Goal: Use online tool/utility: Utilize a website feature to perform a specific function

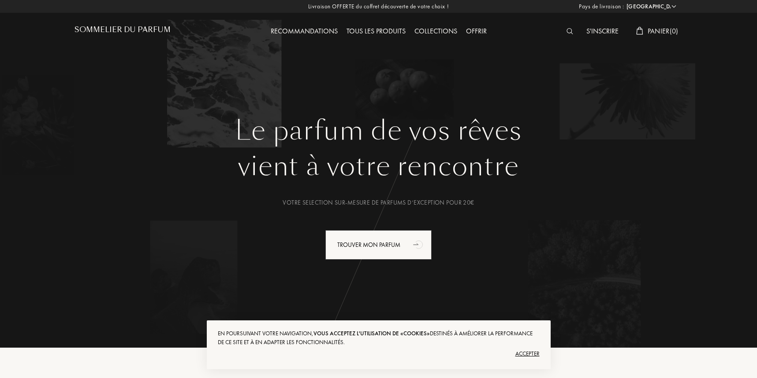
select select "FR"
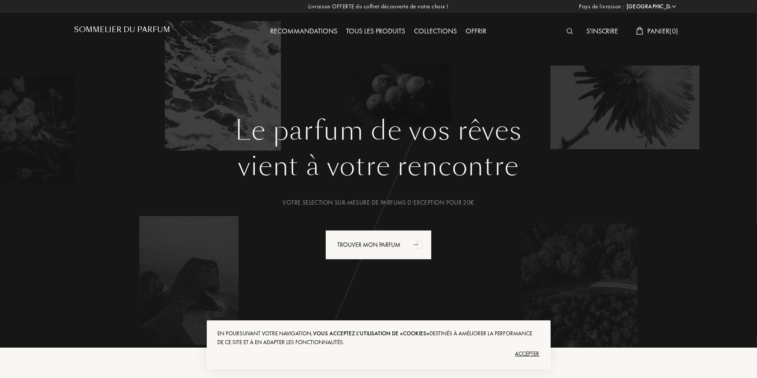
drag, startPoint x: 535, startPoint y: 352, endPoint x: 585, endPoint y: 282, distance: 86.2
click at [535, 352] on div "Accepter" at bounding box center [379, 354] width 322 height 14
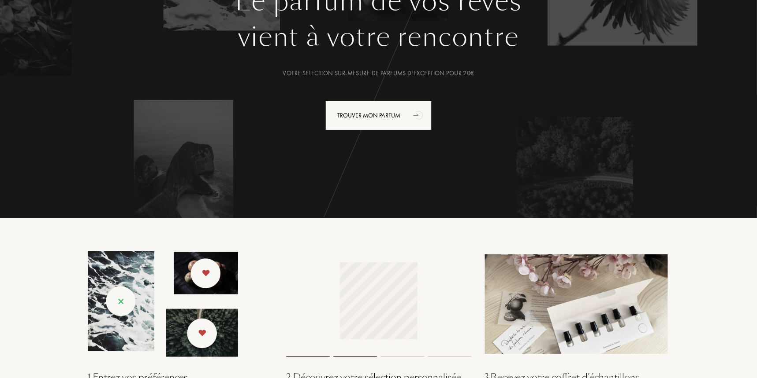
scroll to position [44, 0]
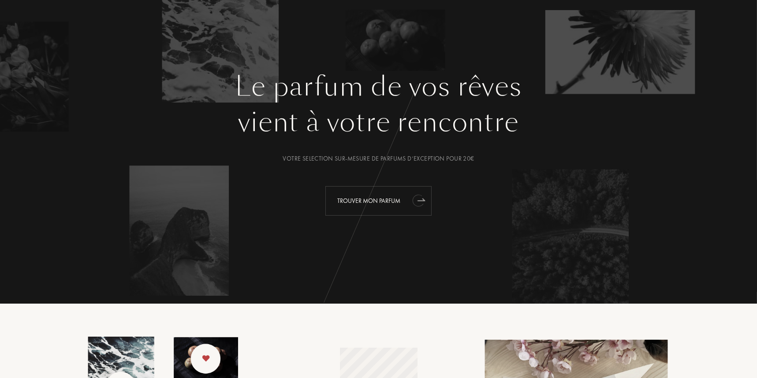
click at [380, 198] on div "Trouver mon parfum" at bounding box center [378, 201] width 106 height 30
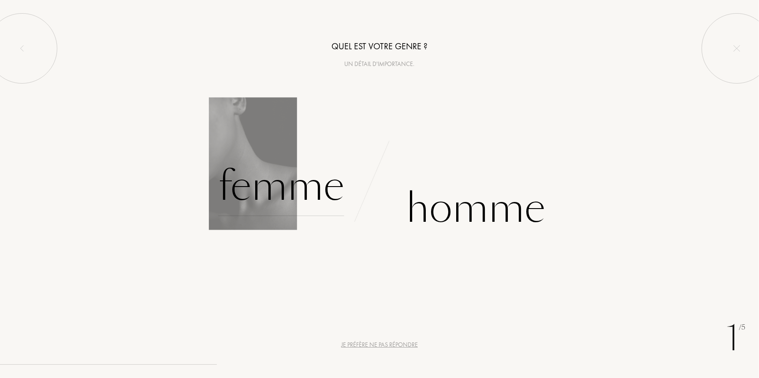
click at [309, 205] on div "Femme" at bounding box center [281, 186] width 126 height 59
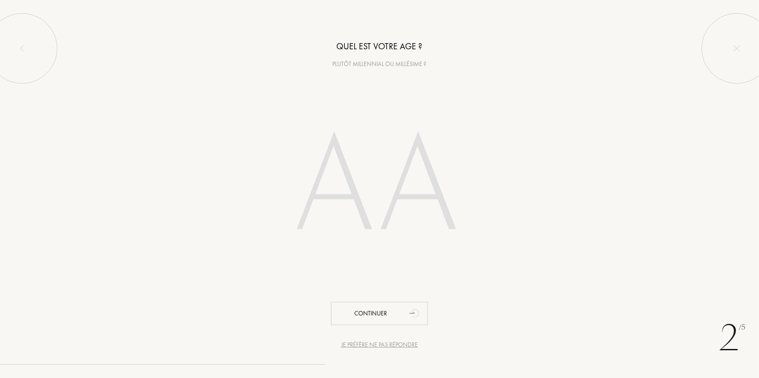
click at [391, 215] on input "number" at bounding box center [379, 189] width 251 height 178
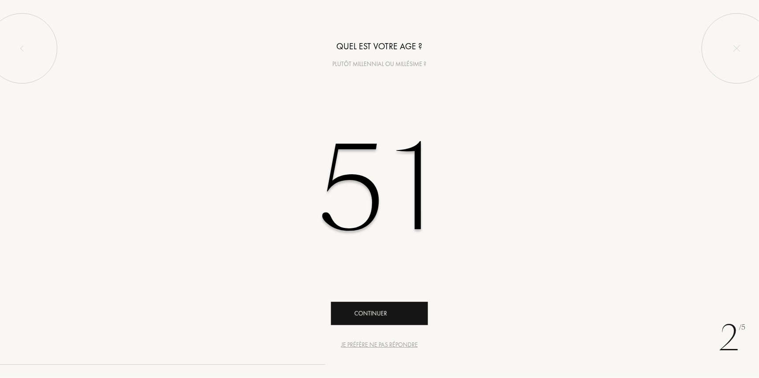
type input "51"
click at [405, 312] on div "Continuer" at bounding box center [379, 313] width 97 height 23
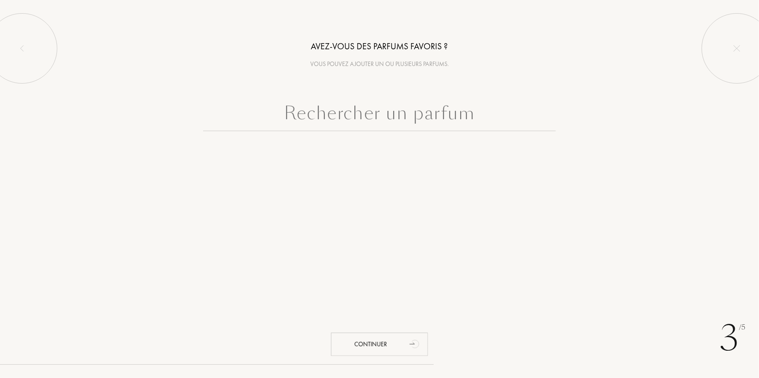
click at [340, 116] on input "text" at bounding box center [379, 116] width 352 height 32
click at [350, 122] on input "text" at bounding box center [379, 116] width 352 height 32
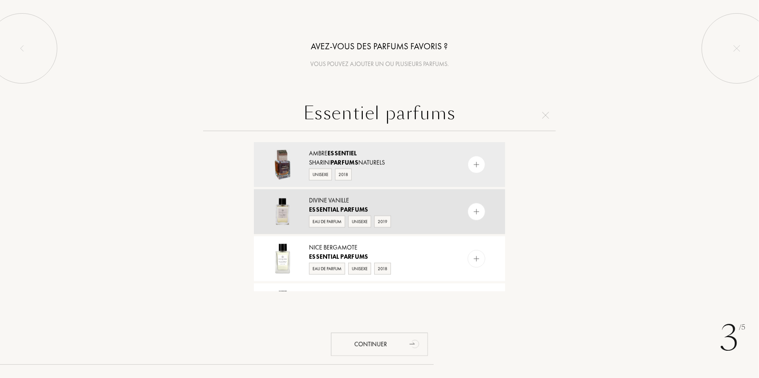
type input "Essentiel parfums"
click at [472, 212] on img at bounding box center [476, 212] width 8 height 8
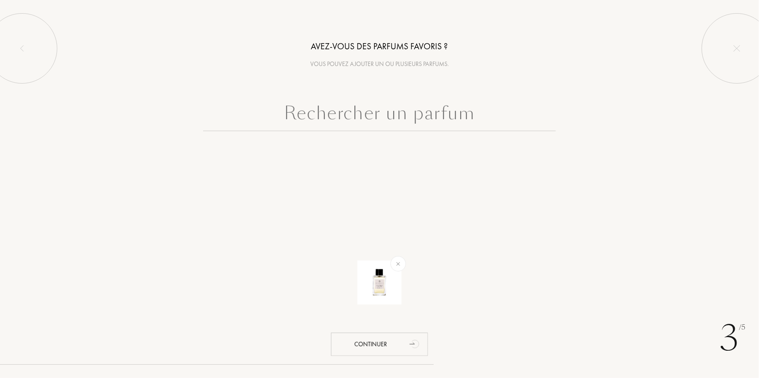
click at [364, 113] on input "text" at bounding box center [379, 116] width 352 height 32
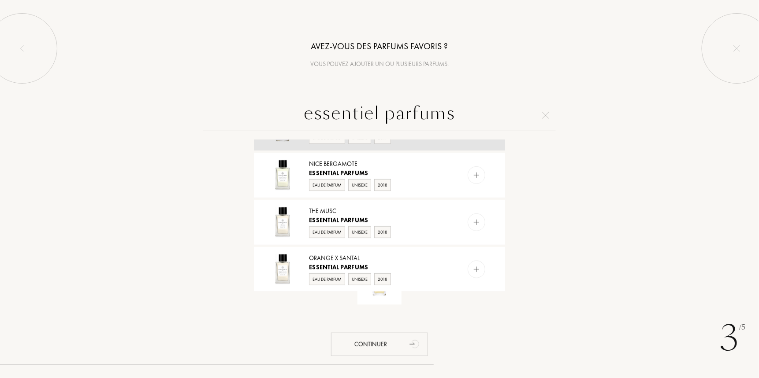
scroll to position [132, 0]
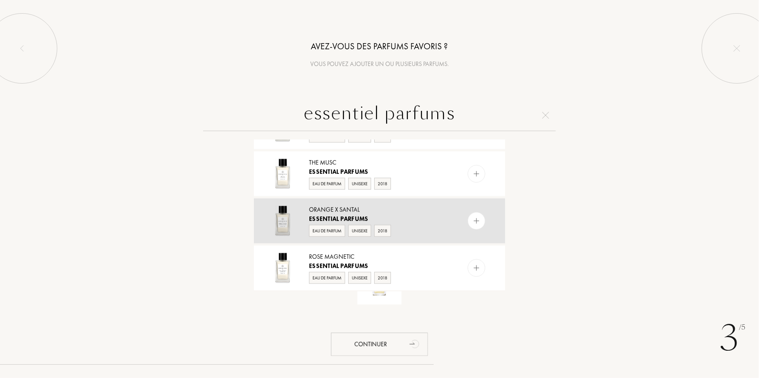
type input "essentiel parfums"
click at [477, 223] on img at bounding box center [476, 221] width 8 height 8
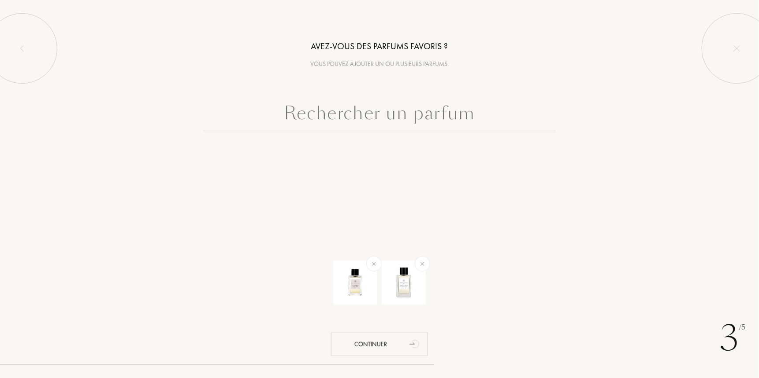
scroll to position [0, 0]
click at [375, 111] on input "text" at bounding box center [379, 116] width 352 height 32
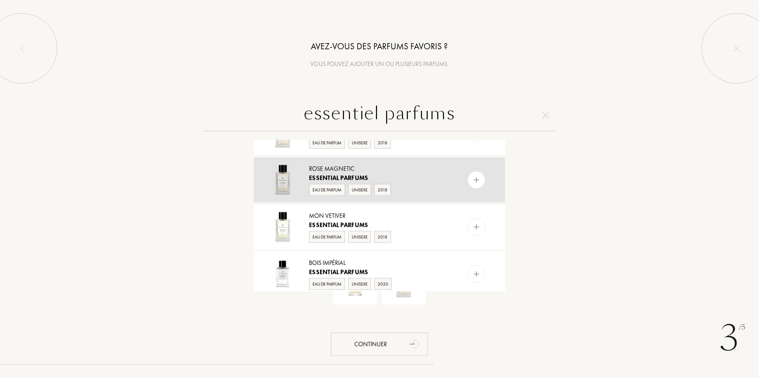
scroll to position [264, 0]
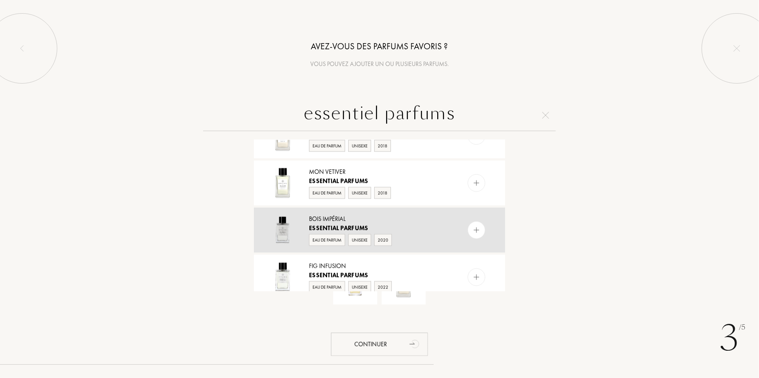
type input "essentiel parfums"
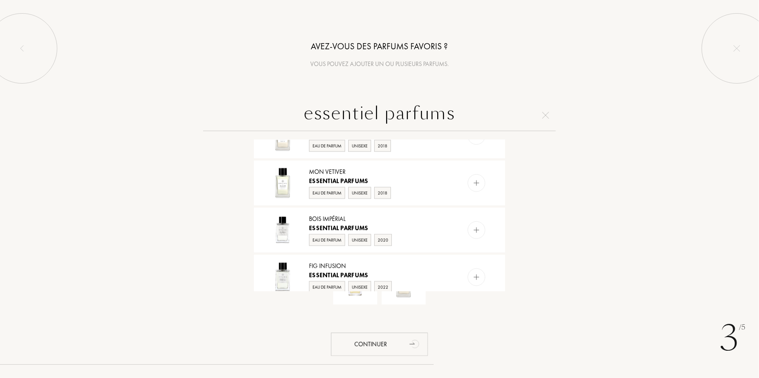
click at [479, 230] on div at bounding box center [477, 231] width 18 height 18
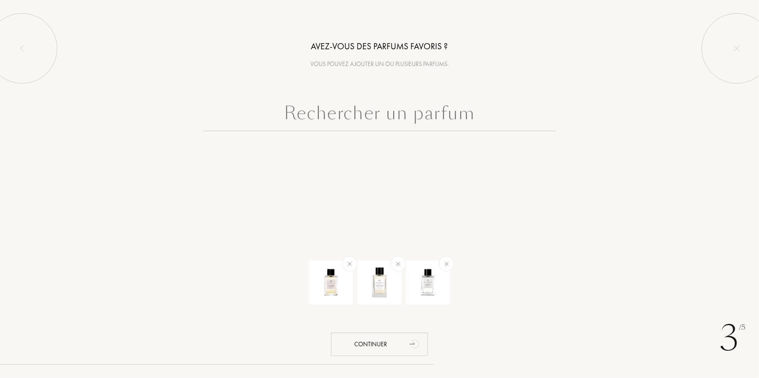
scroll to position [0, 0]
click at [480, 108] on input "text" at bounding box center [379, 116] width 352 height 32
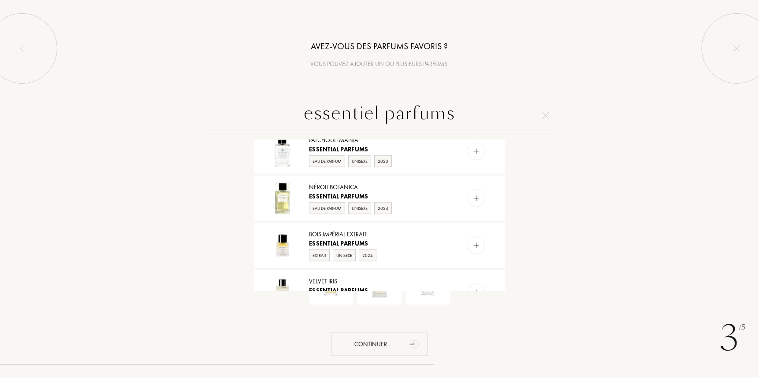
scroll to position [441, 0]
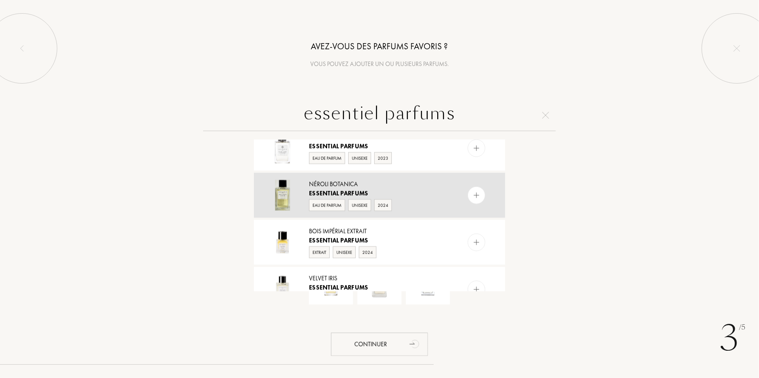
type input "essentiel parfums"
click at [472, 193] on img at bounding box center [476, 196] width 8 height 8
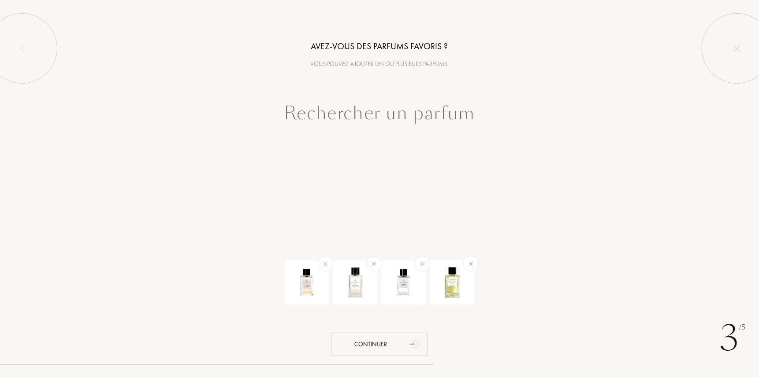
scroll to position [0, 0]
click at [355, 347] on div "Continuer" at bounding box center [379, 344] width 97 height 23
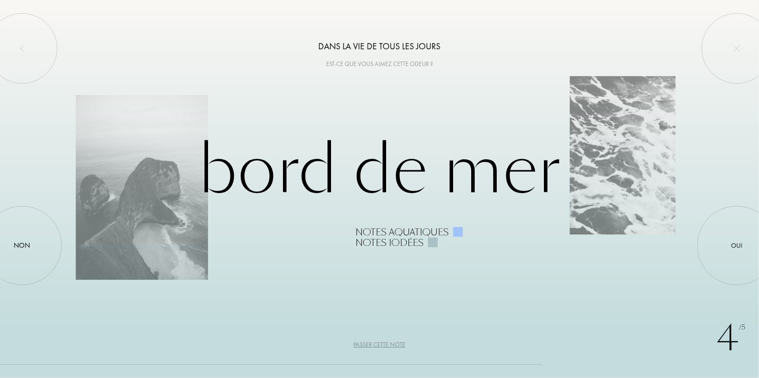
click at [408, 243] on div "Notes iodées" at bounding box center [389, 243] width 68 height 11
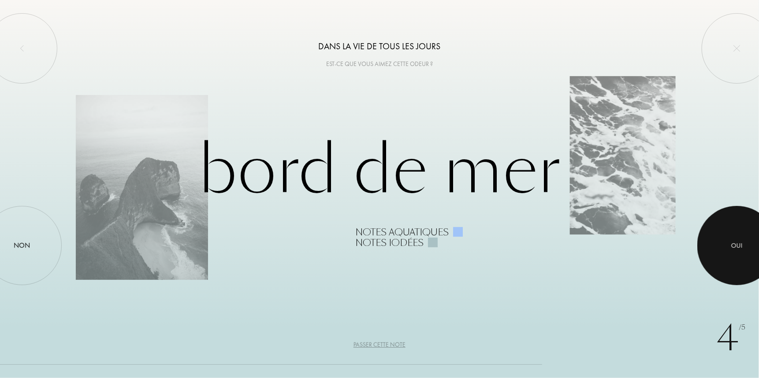
click at [740, 241] on div "Oui" at bounding box center [736, 246] width 11 height 10
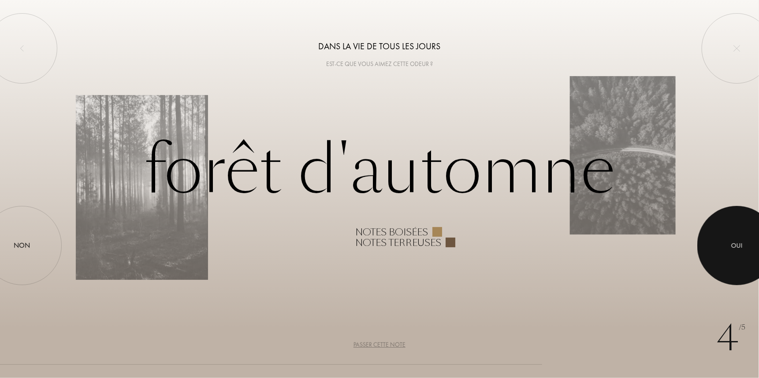
click at [744, 251] on div at bounding box center [736, 245] width 79 height 79
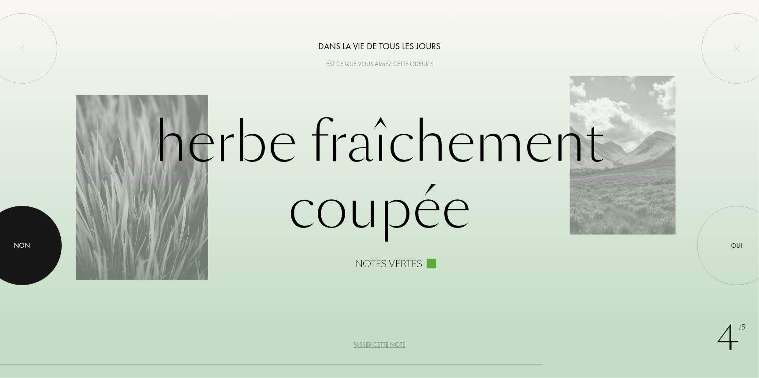
click at [10, 244] on div at bounding box center [21, 245] width 79 height 79
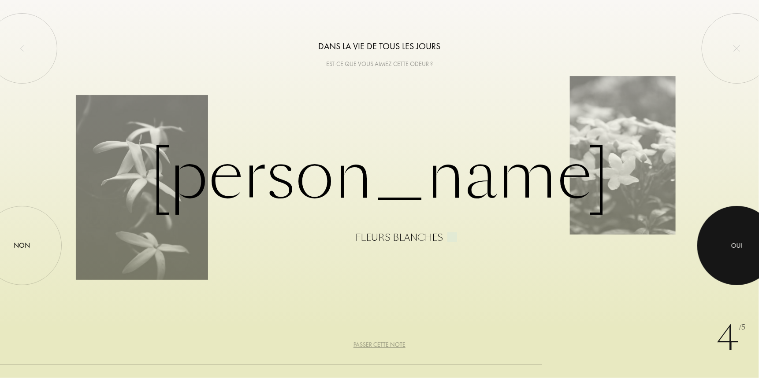
click at [747, 255] on div at bounding box center [736, 245] width 79 height 79
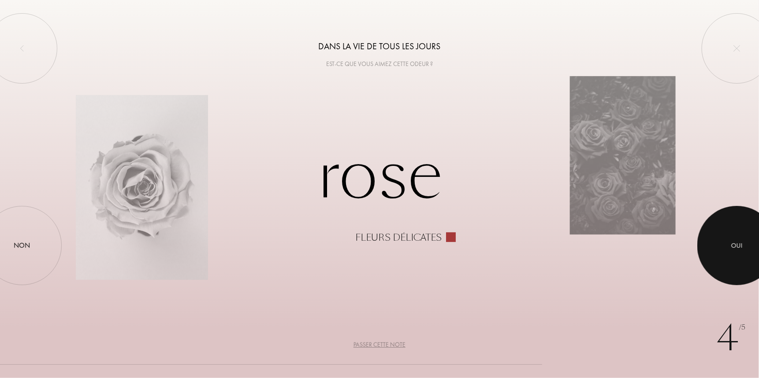
click at [742, 258] on div at bounding box center [736, 245] width 79 height 79
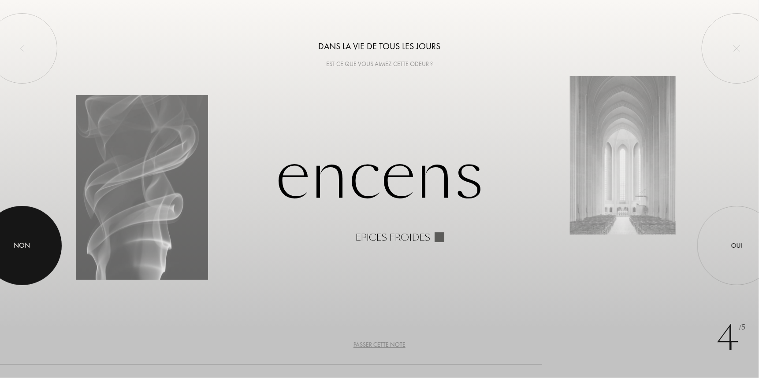
click at [38, 249] on div at bounding box center [21, 245] width 79 height 79
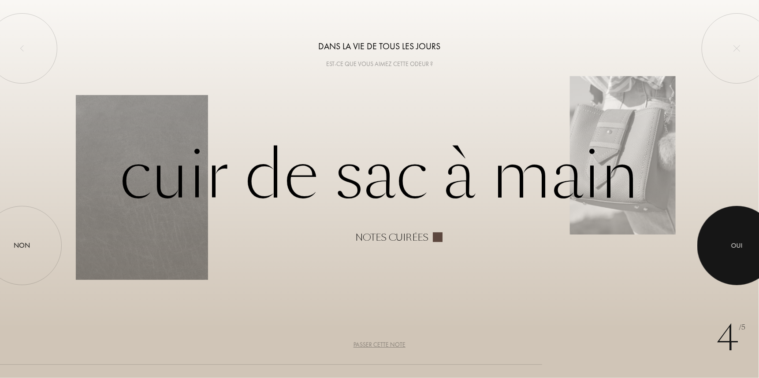
click at [728, 252] on div at bounding box center [736, 245] width 79 height 79
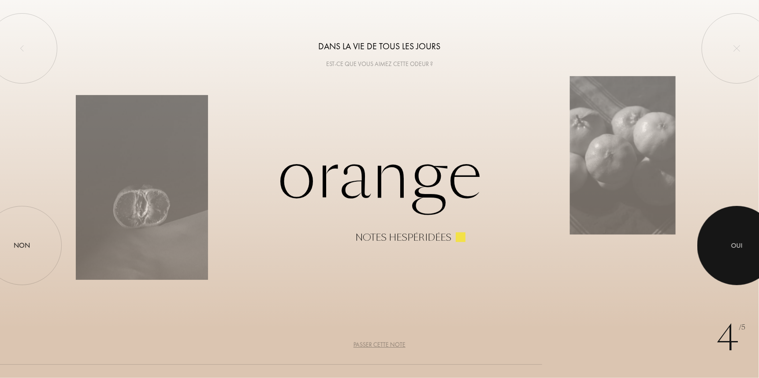
click at [740, 248] on div "Oui" at bounding box center [736, 246] width 11 height 10
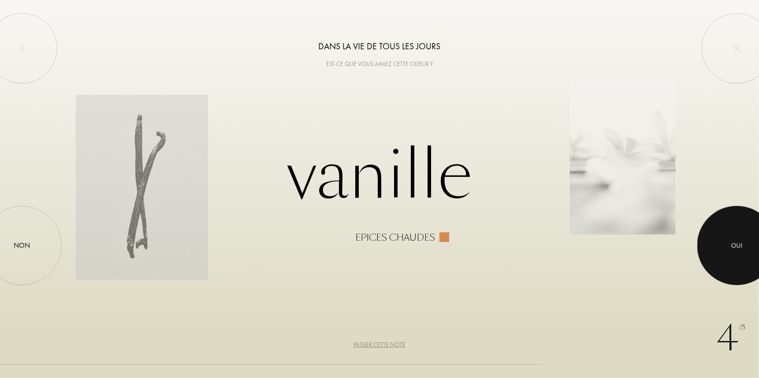
click at [739, 233] on div at bounding box center [736, 245] width 79 height 79
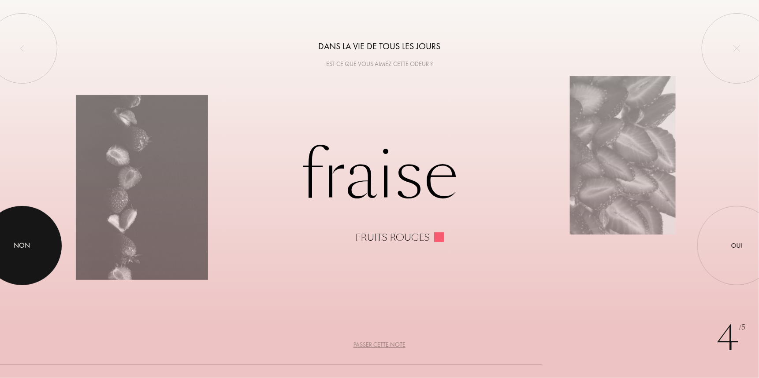
click at [35, 252] on div at bounding box center [21, 245] width 79 height 79
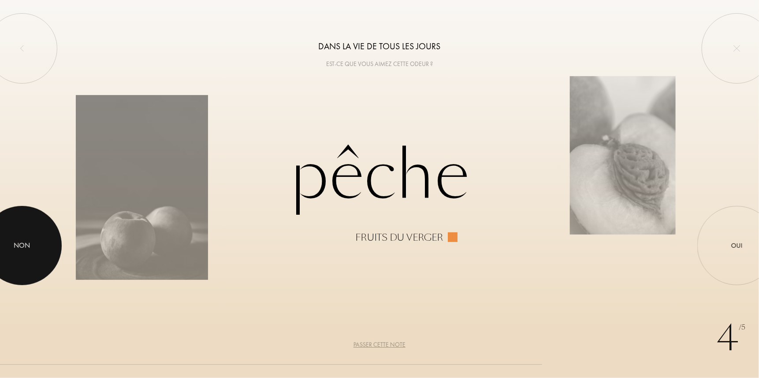
click at [10, 247] on div at bounding box center [21, 245] width 79 height 79
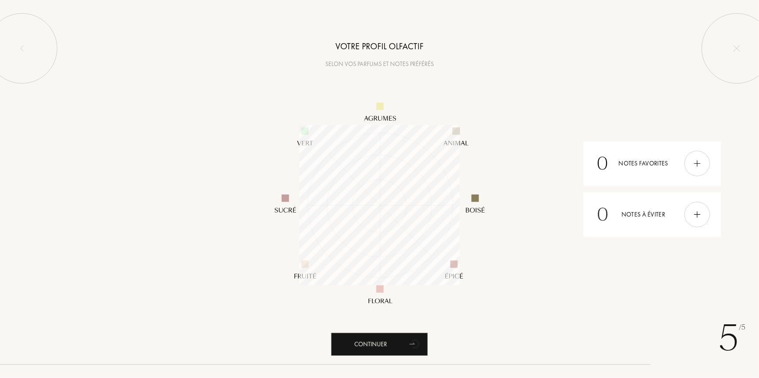
scroll to position [160, 160]
drag, startPoint x: 393, startPoint y: 346, endPoint x: 543, endPoint y: 321, distance: 151.5
click at [394, 346] on div "Continuer" at bounding box center [379, 344] width 97 height 23
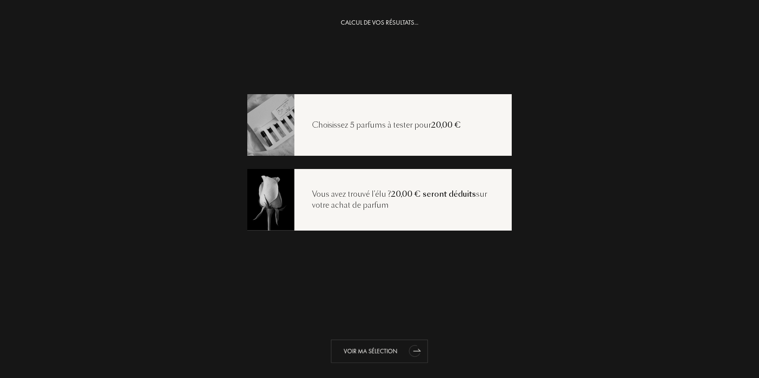
click at [381, 348] on div "Voir ma sélection" at bounding box center [379, 351] width 97 height 23
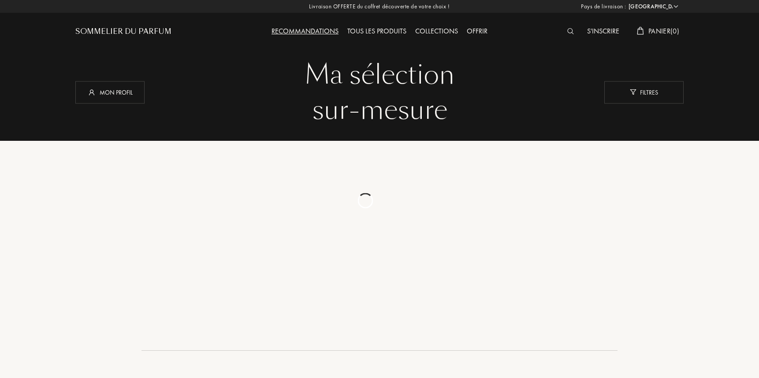
select select "FR"
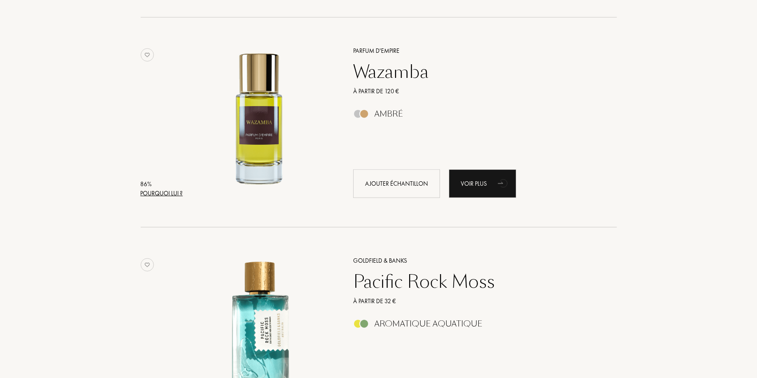
scroll to position [1939, 0]
